Goal: Task Accomplishment & Management: Manage account settings

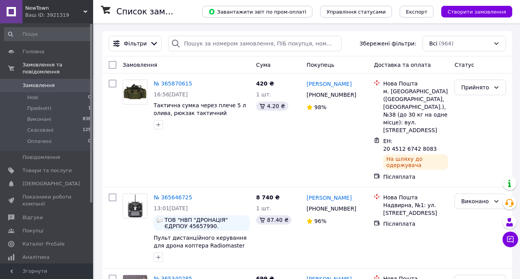
click at [56, 86] on span "Замовлення" at bounding box center [47, 85] width 49 height 7
click at [54, 108] on li "Прийняті 1" at bounding box center [47, 108] width 95 height 11
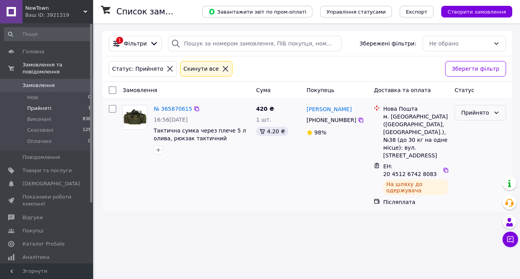
click at [491, 112] on div "Прийнято" at bounding box center [481, 113] width 52 height 16
click at [489, 126] on li "Виконано" at bounding box center [480, 129] width 51 height 14
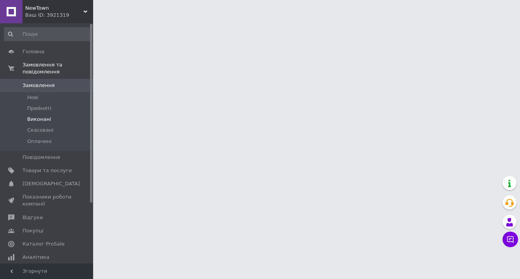
click at [54, 116] on li "Виконані" at bounding box center [47, 119] width 95 height 11
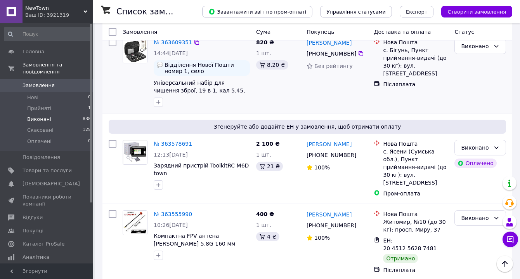
scroll to position [340, 0]
click at [497, 144] on icon at bounding box center [496, 147] width 6 height 6
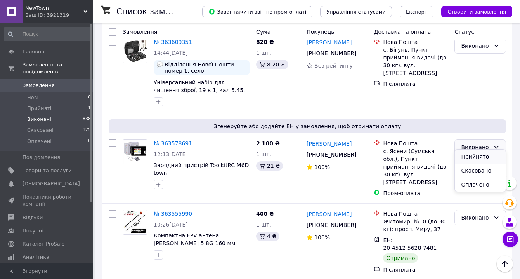
click at [480, 154] on li "Прийнято" at bounding box center [480, 156] width 51 height 14
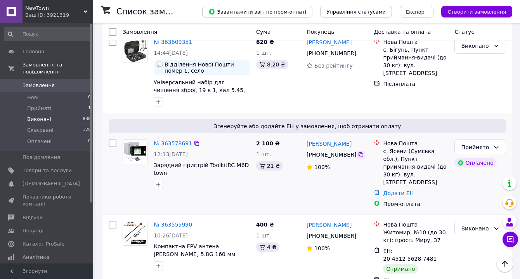
click at [361, 152] on icon at bounding box center [361, 154] width 5 height 5
drag, startPoint x: 318, startPoint y: 147, endPoint x: 347, endPoint y: 143, distance: 29.4
click at [347, 149] on div "[PHONE_NUMBER]" at bounding box center [331, 154] width 53 height 11
drag, startPoint x: 317, startPoint y: 146, endPoint x: 355, endPoint y: 146, distance: 37.7
click at [355, 149] on div "[PHONE_NUMBER]" at bounding box center [331, 154] width 53 height 11
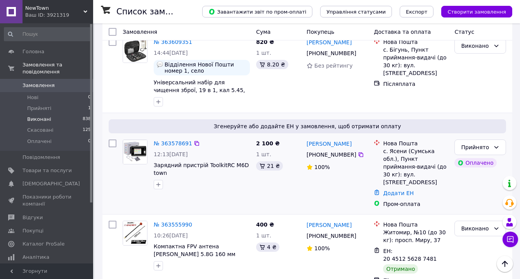
copy div "0 50 049 77 73"
click at [362, 189] on div "Євген Марчук +380 50 049 77 73 100%" at bounding box center [337, 173] width 67 height 75
click at [394, 190] on link "Додати ЕН" at bounding box center [398, 193] width 31 height 6
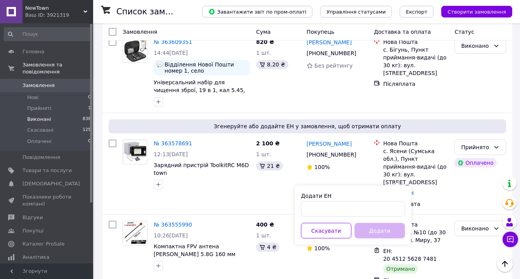
click at [347, 217] on div "Додати ЕН Скасувати Додати" at bounding box center [353, 215] width 116 height 59
click at [344, 212] on input "Додати ЕН" at bounding box center [353, 209] width 104 height 16
paste input "20451256392912"
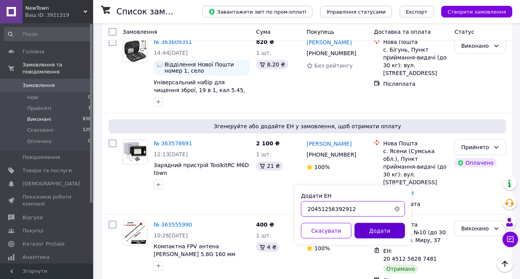
type input "20451256392912"
click at [368, 230] on button "Додати" at bounding box center [380, 231] width 50 height 16
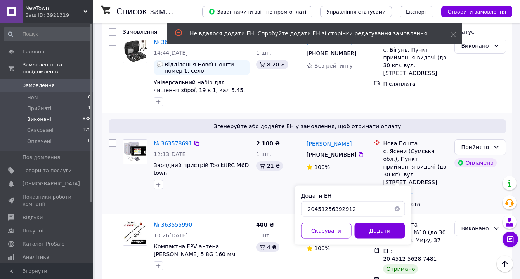
click at [226, 150] on div "12:13, 25.09.2025" at bounding box center [202, 154] width 96 height 8
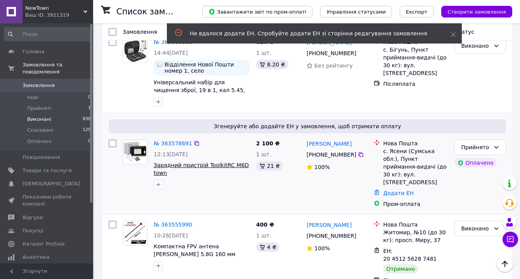
click at [214, 162] on span "Зарядний пристрій ToolkitRC M6D town" at bounding box center [201, 169] width 95 height 14
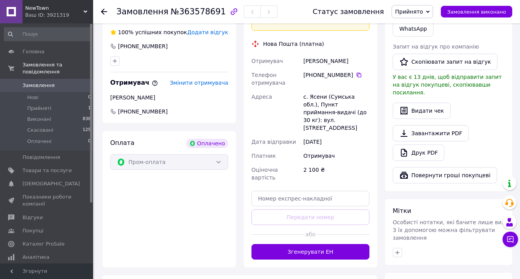
scroll to position [431, 0]
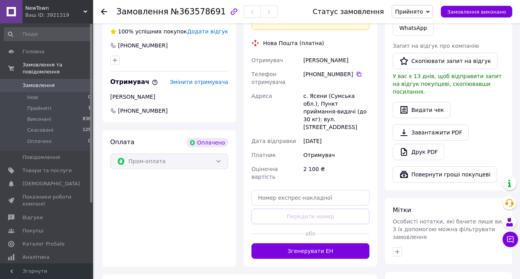
click at [326, 178] on div "Доставка [PERSON_NAME] Вкажіть номер експрес-накладної Обов'язково введіть номе…" at bounding box center [311, 122] width 118 height 273
click at [323, 190] on input "text" at bounding box center [311, 198] width 118 height 16
paste input "20451256392912"
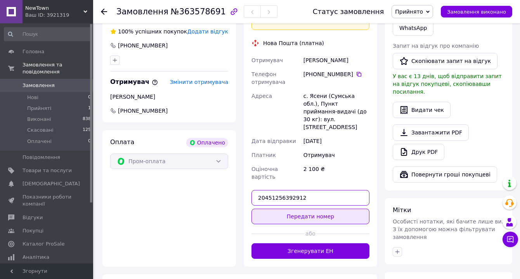
type input "20451256392912"
click at [326, 208] on button "Передати номер" at bounding box center [311, 216] width 118 height 16
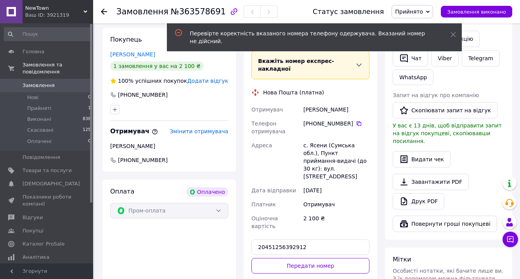
scroll to position [377, 0]
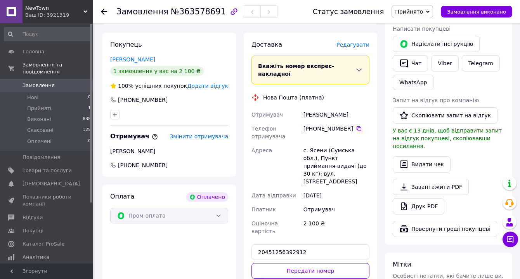
click at [353, 125] on div "+380 97 022 83 23" at bounding box center [337, 129] width 66 height 8
drag, startPoint x: 352, startPoint y: 114, endPoint x: 316, endPoint y: 111, distance: 37.0
click at [316, 125] on div "+380 97 022 83 23" at bounding box center [337, 129] width 66 height 8
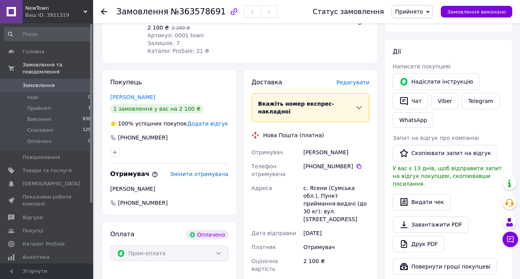
scroll to position [318, 0]
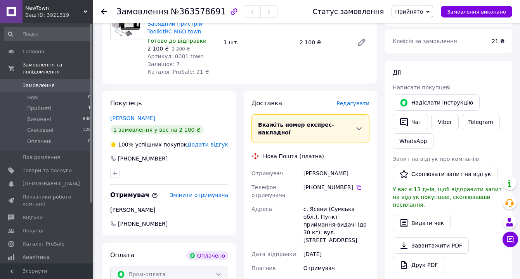
click at [101, 12] on use at bounding box center [104, 12] width 6 height 6
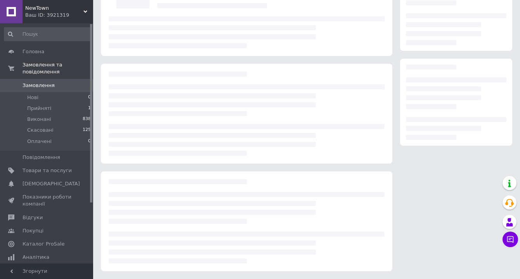
scroll to position [76, 0]
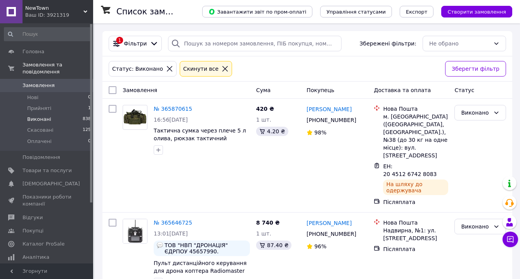
click at [222, 69] on icon at bounding box center [225, 68] width 7 height 7
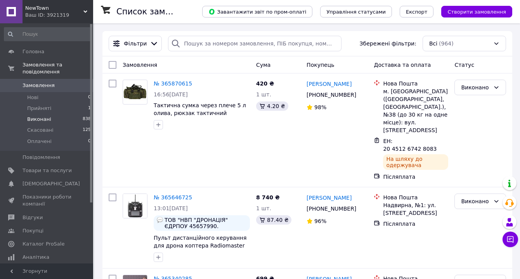
click at [44, 119] on span "Виконані" at bounding box center [39, 119] width 24 height 7
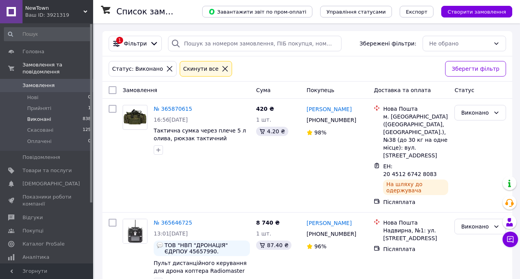
click at [166, 68] on icon at bounding box center [169, 68] width 7 height 7
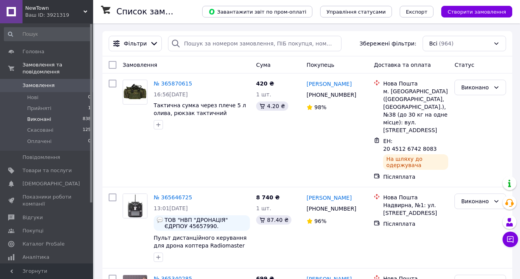
click at [45, 109] on span "Прийняті" at bounding box center [39, 108] width 24 height 7
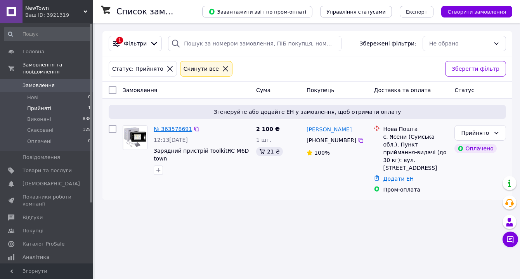
click at [175, 128] on link "№ 363578691" at bounding box center [173, 129] width 38 height 6
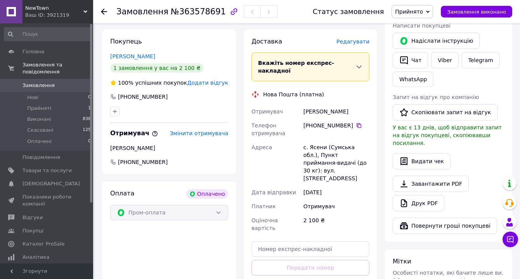
scroll to position [378, 0]
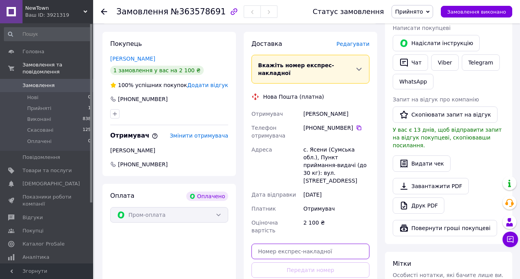
click at [292, 243] on input "text" at bounding box center [311, 251] width 118 height 16
paste input "20451256392912"
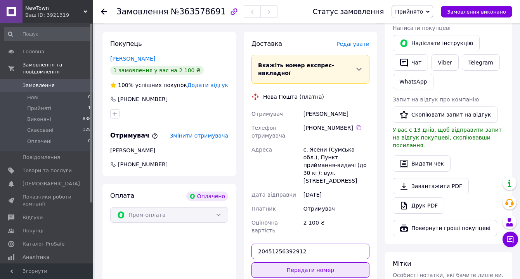
type input "20451256392912"
click at [293, 262] on button "Передати номер" at bounding box center [311, 270] width 118 height 16
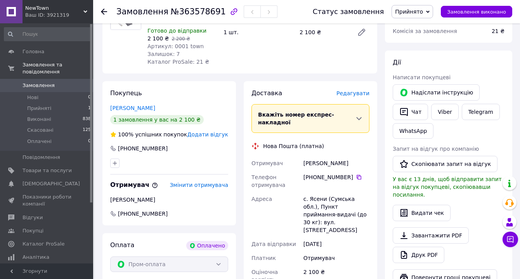
scroll to position [314, 0]
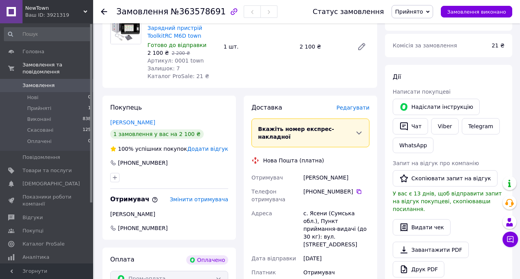
click at [103, 11] on use at bounding box center [104, 12] width 6 height 6
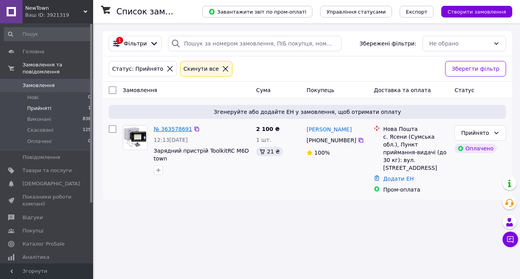
click at [174, 131] on link "№ 363578691" at bounding box center [173, 129] width 38 height 6
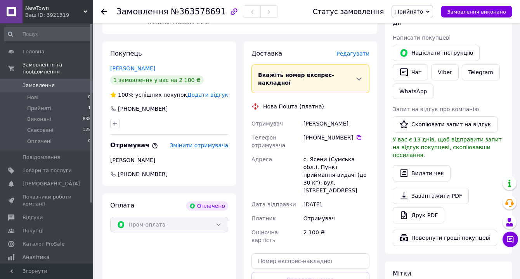
scroll to position [367, 0]
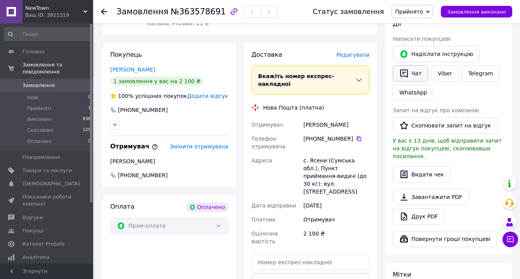
click at [408, 65] on button "Чат" at bounding box center [410, 73] width 35 height 16
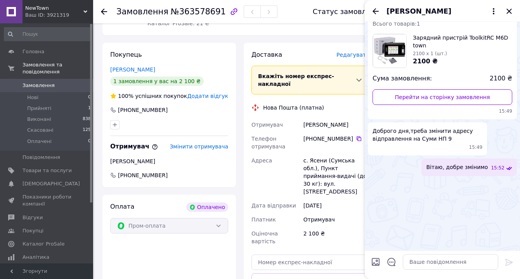
scroll to position [0, 0]
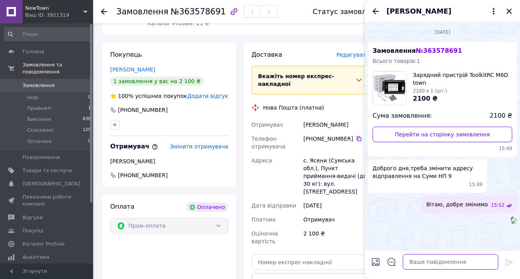
click at [434, 260] on textarea at bounding box center [450, 262] width 95 height 16
type textarea "Ф"
type textarea "в"
type textarea "И"
type textarea "Вітаю"
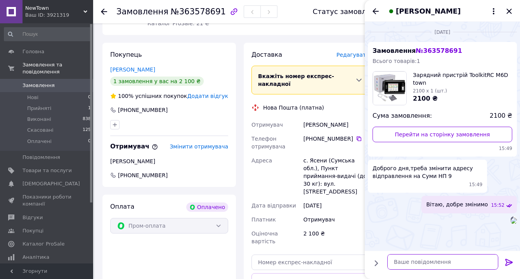
scroll to position [21, 0]
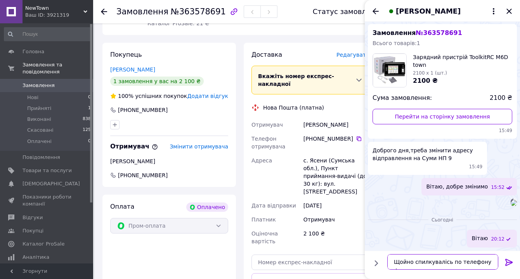
type textarea "Щойно спилкувалісь по телефону"
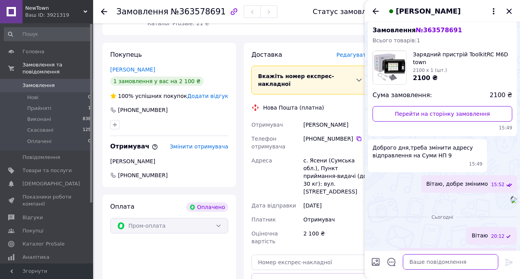
scroll to position [49, 0]
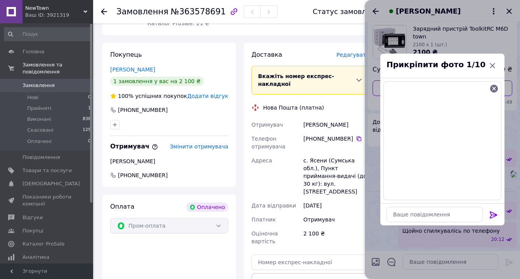
click at [497, 213] on icon at bounding box center [493, 214] width 9 height 9
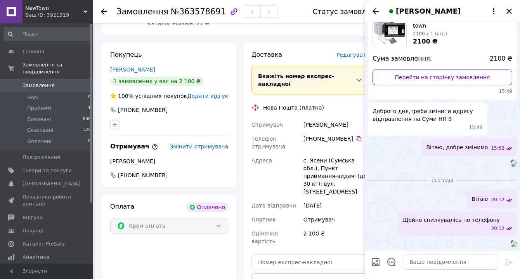
scroll to position [113, 0]
click at [425, 257] on textarea at bounding box center [450, 262] width 95 height 16
click at [508, 16] on div "Євген Марчук" at bounding box center [442, 11] width 155 height 22
click at [510, 12] on icon "Закрити" at bounding box center [509, 11] width 5 height 5
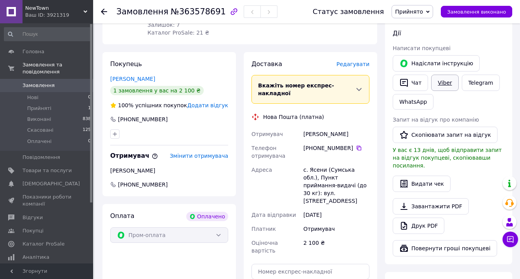
scroll to position [362, 0]
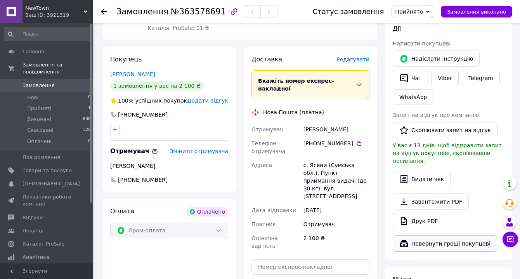
click at [435, 235] on button "Повернути гроші покупцеві" at bounding box center [445, 243] width 104 height 16
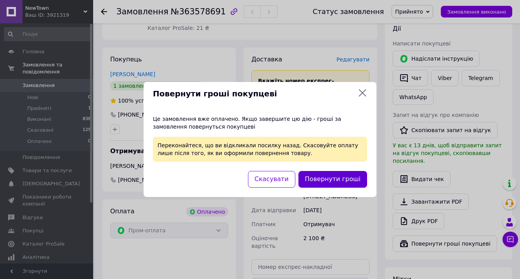
click at [329, 182] on button "Повернути гроші" at bounding box center [333, 179] width 69 height 17
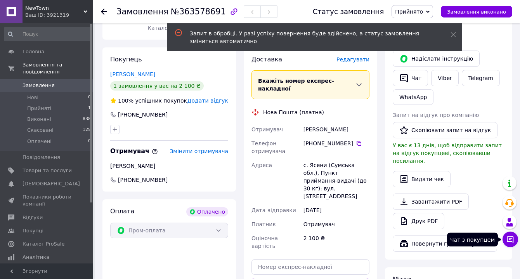
click at [507, 239] on icon at bounding box center [511, 239] width 8 height 8
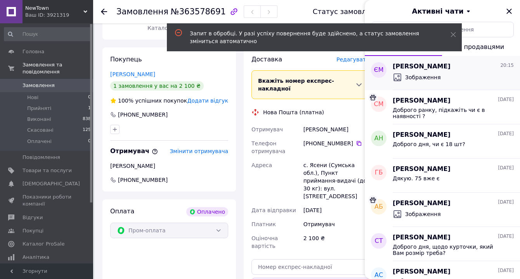
click at [426, 73] on div "Зображення" at bounding box center [417, 77] width 48 height 9
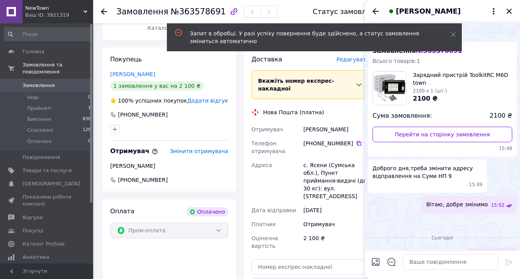
scroll to position [113, 0]
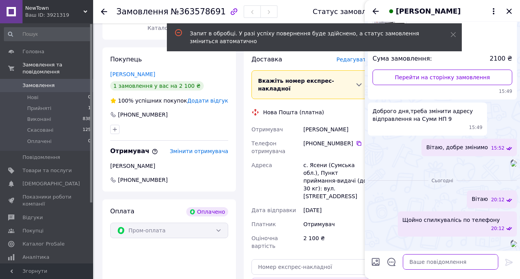
click at [431, 264] on textarea at bounding box center [450, 262] width 95 height 16
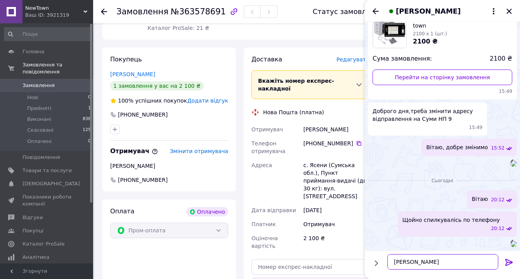
type textarea "Я"
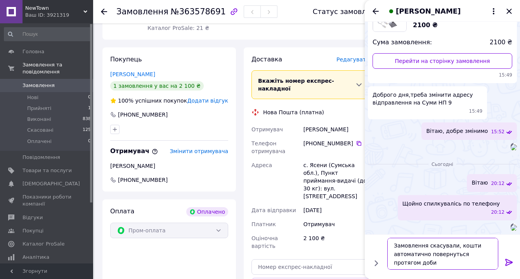
type textarea "Замовлення скасували, кошти автоматично повернуться протягом доби"
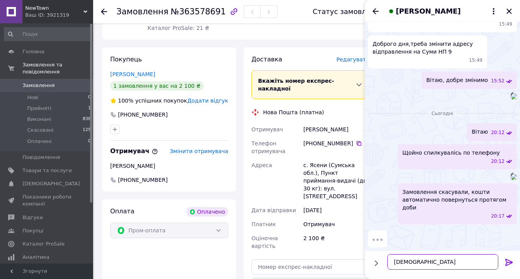
scroll to position [166, 0]
type textarea "С"
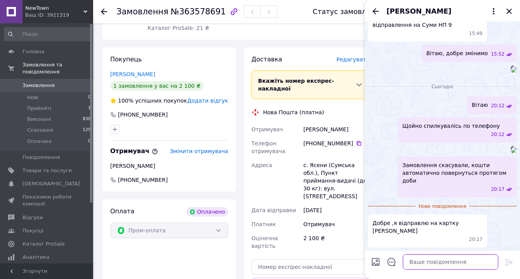
scroll to position [184, 0]
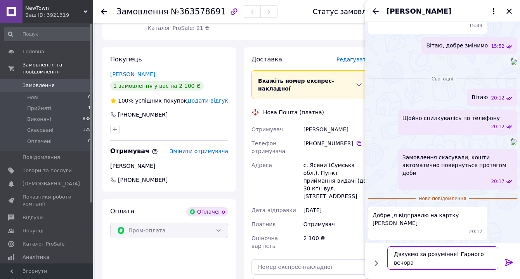
click at [456, 251] on textarea "Дякуємо за розуміння! Гарного вечора" at bounding box center [442, 257] width 111 height 23
drag, startPoint x: 456, startPoint y: 251, endPoint x: 471, endPoint y: 269, distance: 23.7
click at [471, 269] on div "Дякуємо за розуміння! Гарного вечора Дякуємо за розуміння! Гарного вечора" at bounding box center [442, 258] width 117 height 30
type textarea "Дякуємо за розуміння!"
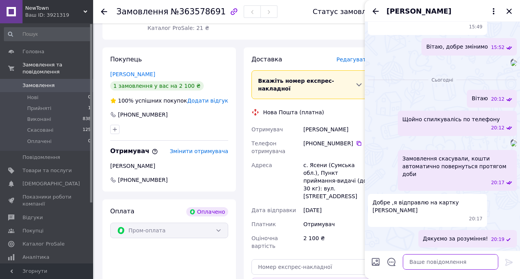
scroll to position [191, 0]
paste textarea "5225315001432905"
type textarea "5225315001432905"
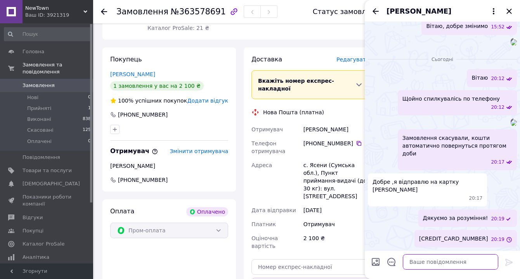
scroll to position [211, 0]
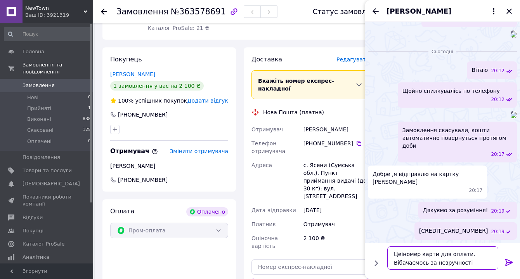
click at [404, 254] on textarea "Цеіномер карти для оплати. Вібачаємось за незручності" at bounding box center [442, 257] width 111 height 23
click at [400, 263] on textarea "Це номер карти для оплати. Вібачаємось за незручності" at bounding box center [442, 257] width 111 height 23
click at [475, 262] on textarea "Це номер карти для оплати. Вибачаємось за незручності" at bounding box center [442, 257] width 111 height 23
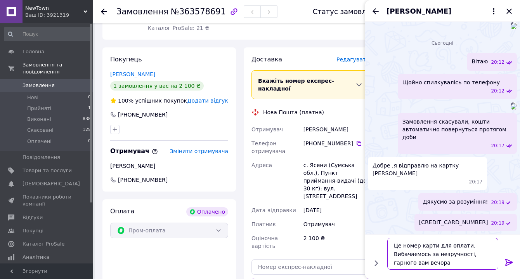
type textarea "Це номер карти для оплати. Вибачаємось за незручності, гарного вам вечора."
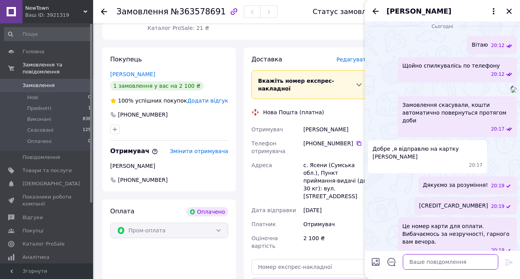
scroll to position [255, 0]
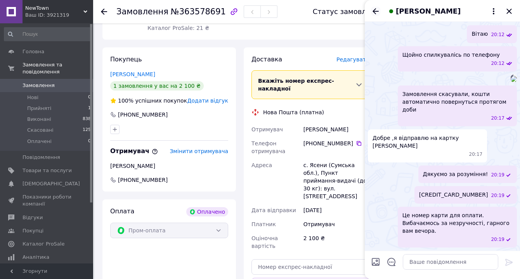
click at [373, 9] on icon "Назад" at bounding box center [375, 11] width 9 height 9
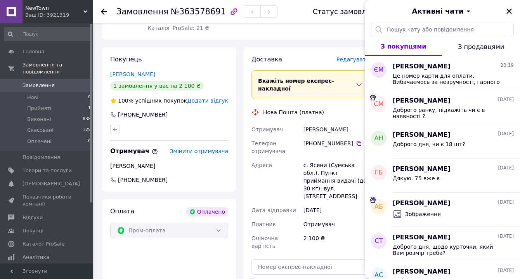
click at [509, 10] on icon "Закрити" at bounding box center [509, 11] width 5 height 5
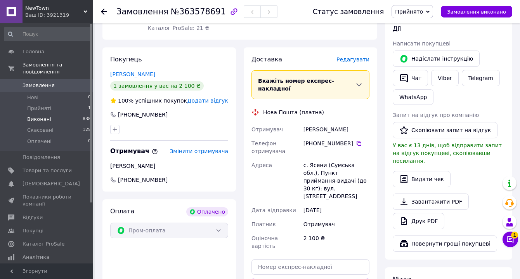
click at [49, 121] on li "Виконані 838" at bounding box center [47, 119] width 95 height 11
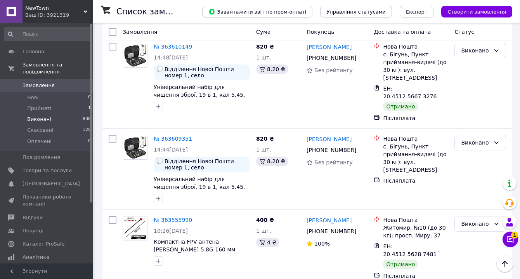
scroll to position [359, 0]
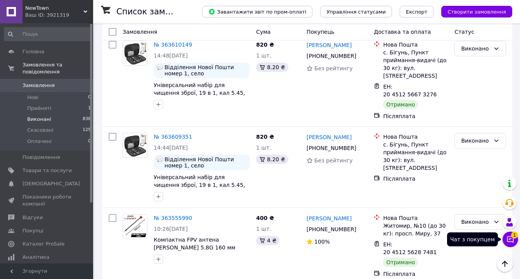
click at [510, 240] on icon at bounding box center [511, 239] width 8 height 8
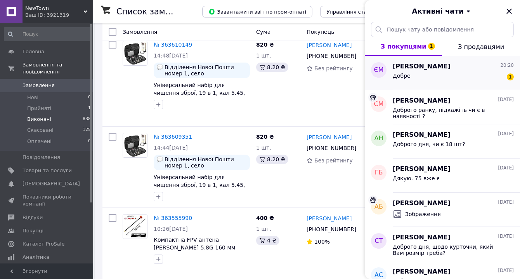
click at [451, 78] on div "Добре 1" at bounding box center [453, 77] width 121 height 12
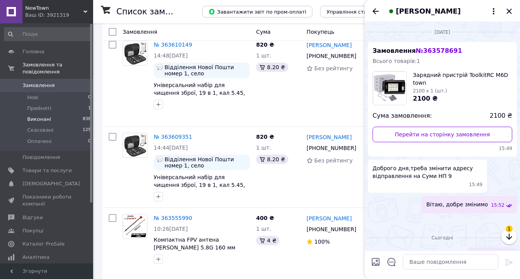
scroll to position [290, 0]
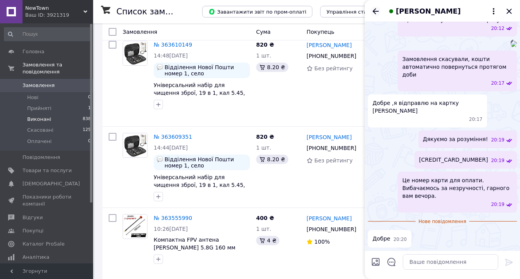
click at [376, 9] on icon "Назад" at bounding box center [375, 11] width 9 height 9
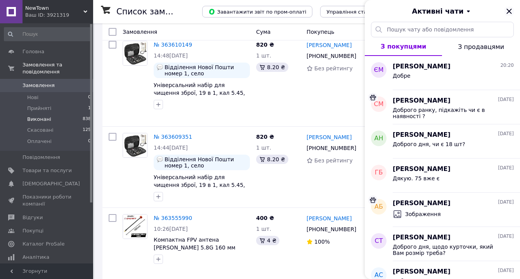
click at [506, 10] on icon "Закрити" at bounding box center [509, 11] width 9 height 9
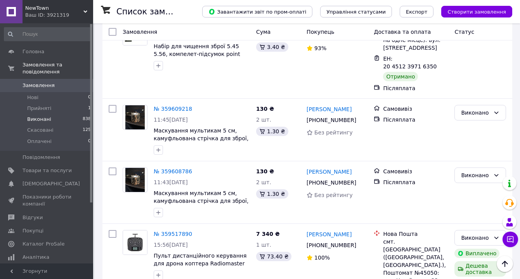
scroll to position [1521, 0]
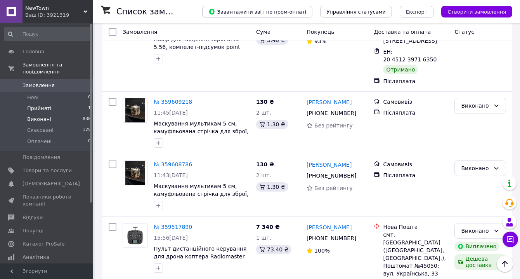
click at [55, 110] on li "Прийняті 1" at bounding box center [47, 108] width 95 height 11
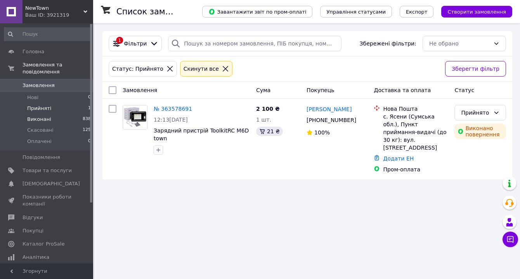
click at [64, 118] on li "Виконані 838" at bounding box center [47, 119] width 95 height 11
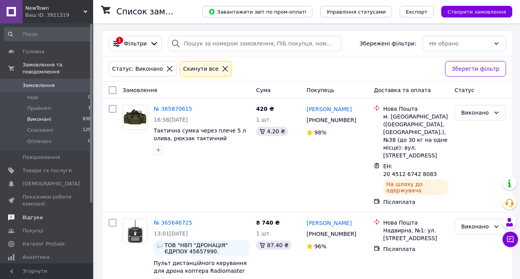
click at [45, 222] on link "Відгуки" at bounding box center [47, 217] width 95 height 13
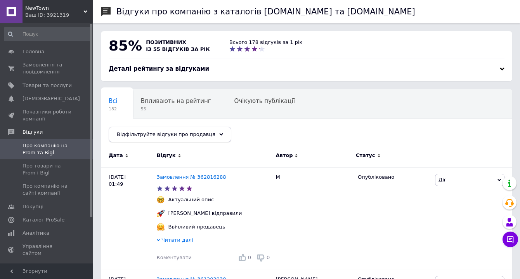
click at [207, 134] on div "Відфільтруйте відгуки про продавця" at bounding box center [170, 135] width 123 height 16
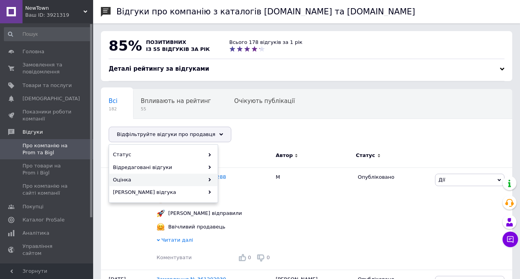
click at [198, 180] on div "Оцінка" at bounding box center [163, 180] width 108 height 12
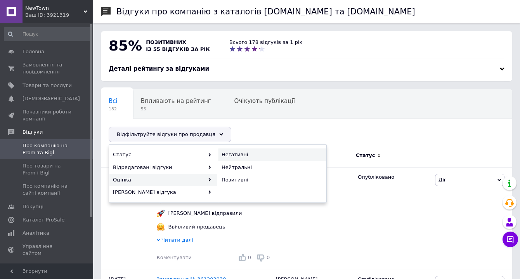
click at [244, 152] on span "Негативні" at bounding box center [271, 154] width 99 height 7
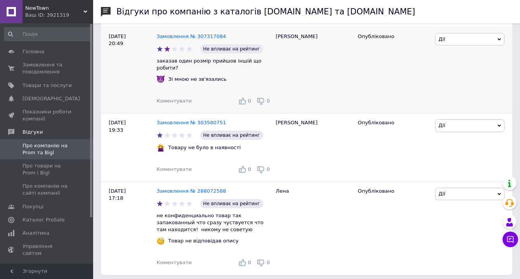
scroll to position [917, 0]
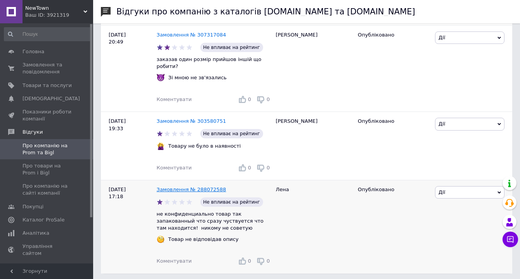
click at [198, 187] on link "Замовлення № 288072588" at bounding box center [191, 189] width 69 height 6
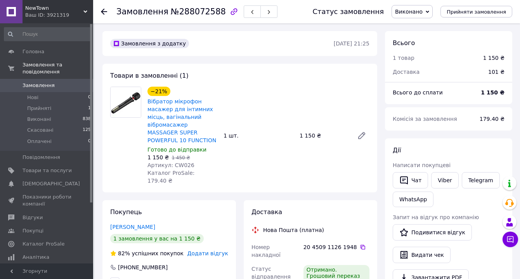
click at [105, 10] on icon at bounding box center [104, 12] width 6 height 6
